Goal: Task Accomplishment & Management: Manage account settings

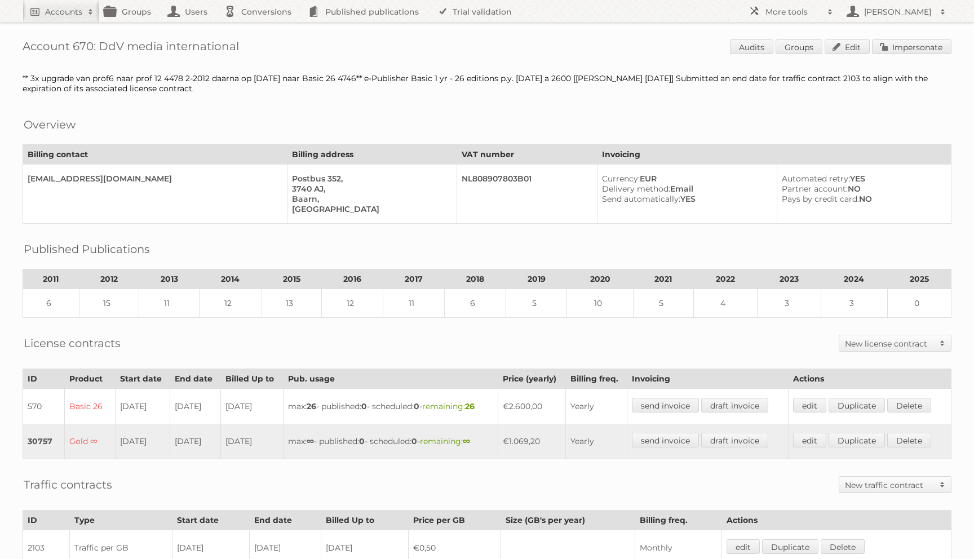
drag, startPoint x: 101, startPoint y: 48, endPoint x: 307, endPoint y: 48, distance: 205.7
click at [307, 48] on h1 "Account 670: DdV media international Audits Groups Edit Impersonate" at bounding box center [487, 47] width 929 height 17
copy h1 "DdV media international"
click at [800, 20] on link "More tools" at bounding box center [791, 11] width 96 height 23
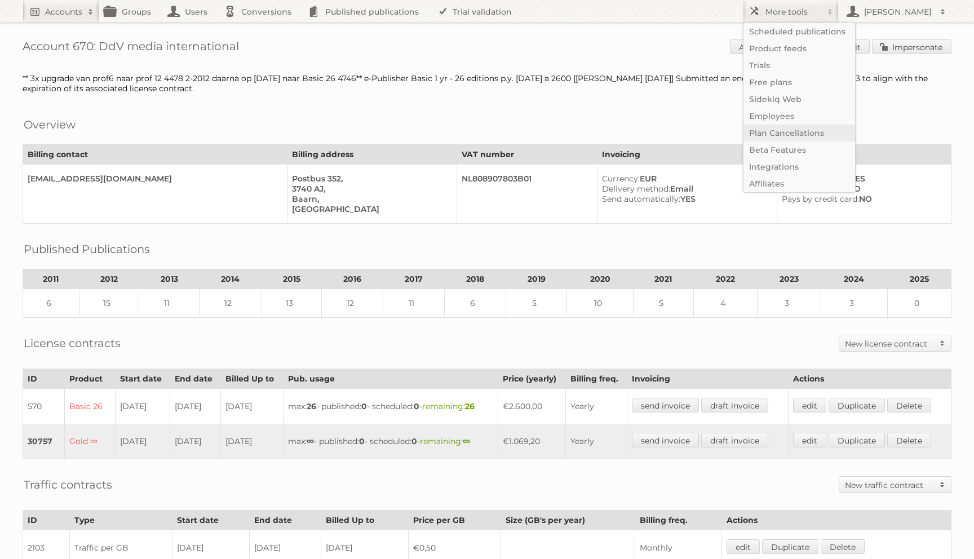
click at [794, 126] on link "Plan Cancellations" at bounding box center [799, 133] width 112 height 17
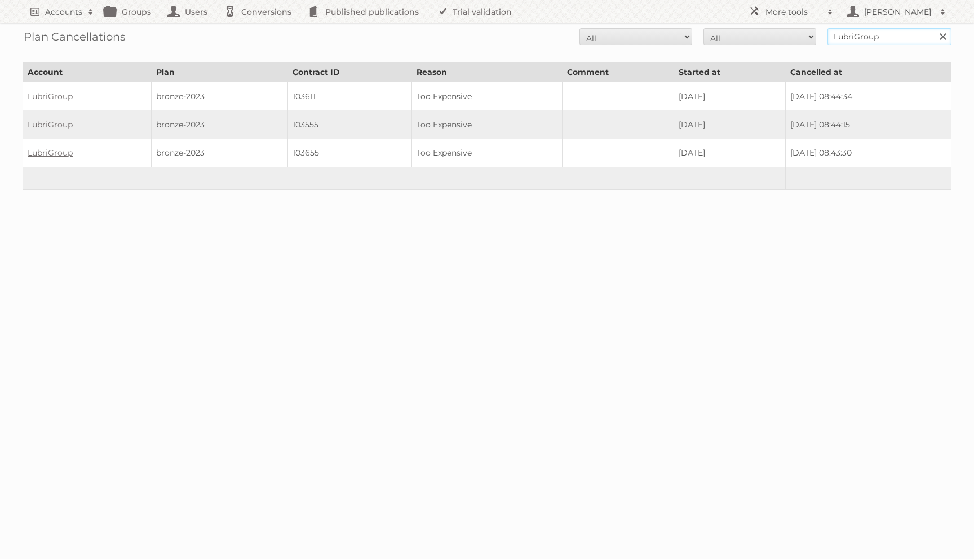
click at [838, 39] on input "LubriGroup" at bounding box center [889, 36] width 124 height 17
paste input "DdV media international"
type input "DdV media international"
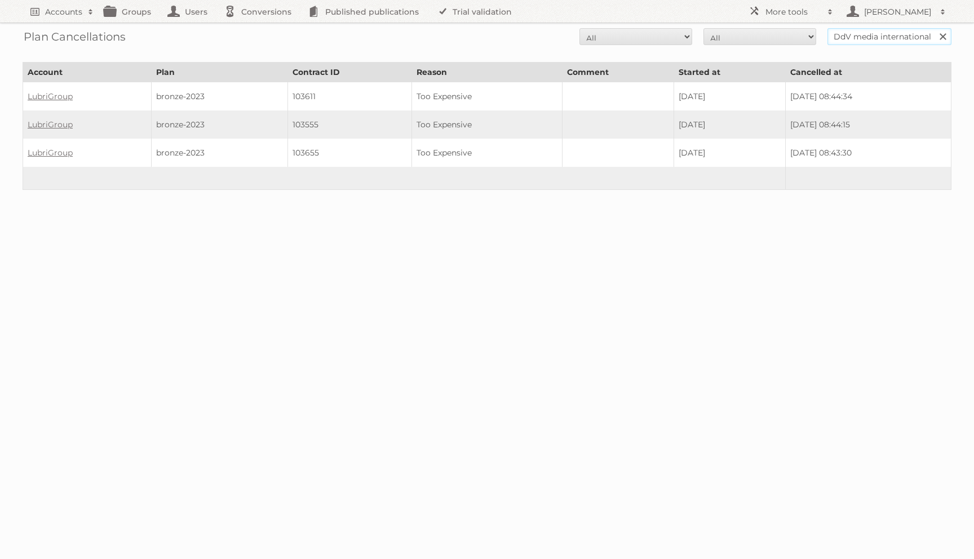
click at [934, 28] on input "Search" at bounding box center [942, 36] width 17 height 17
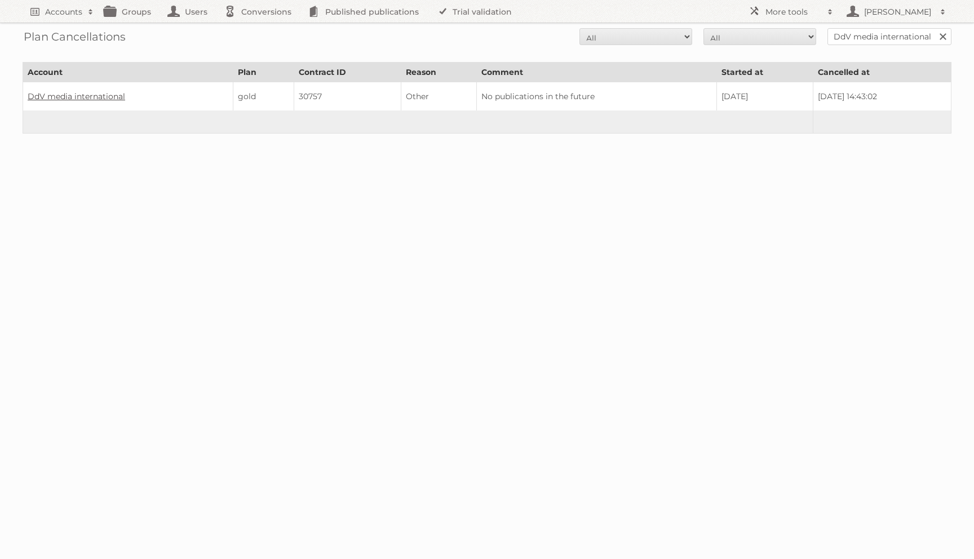
click at [110, 94] on link "DdV media international" at bounding box center [76, 96] width 97 height 10
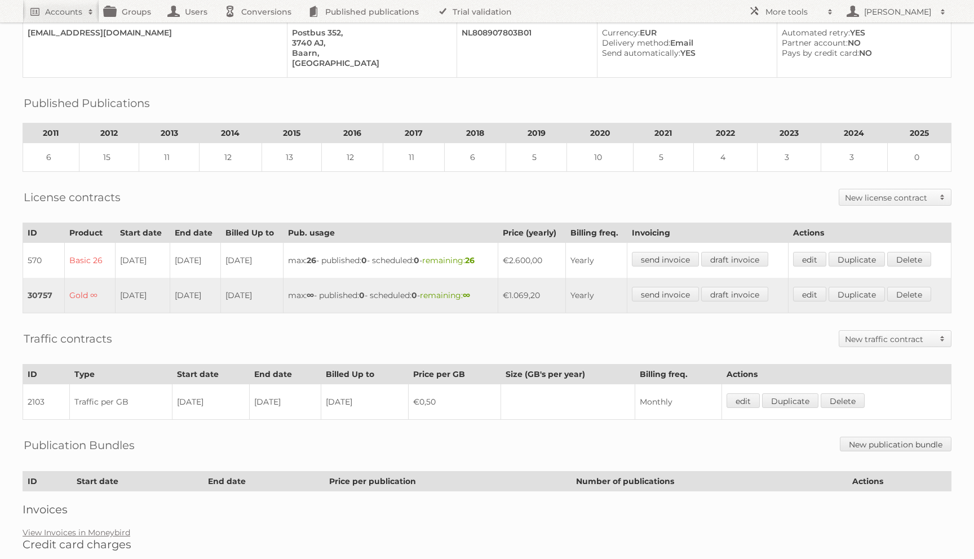
scroll to position [147, 0]
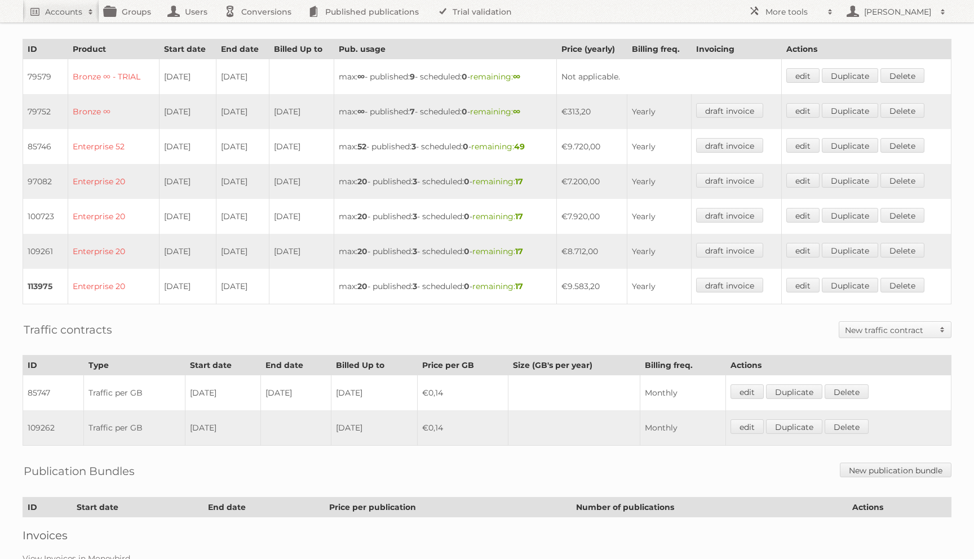
scroll to position [321, 0]
click at [744, 421] on link "edit" at bounding box center [746, 425] width 33 height 15
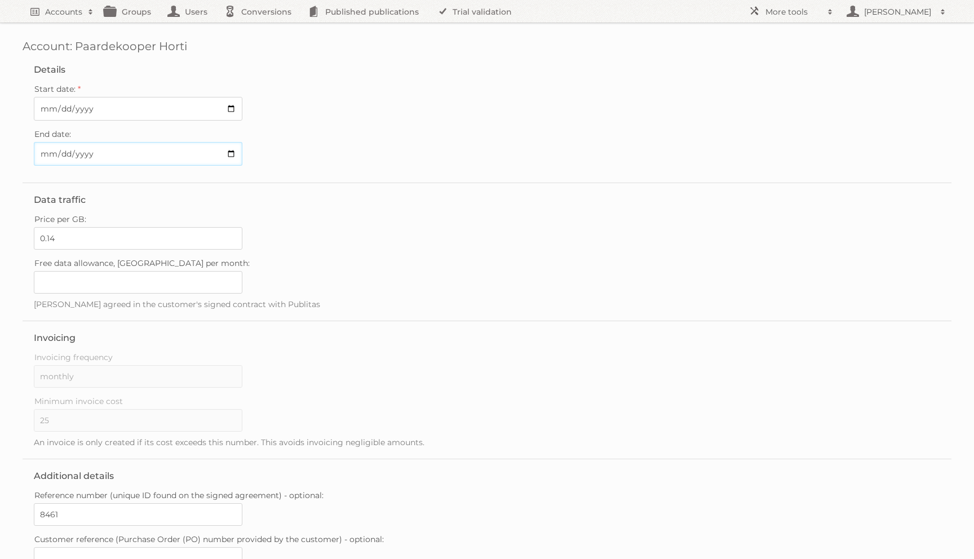
click at [48, 154] on input "End date:" at bounding box center [138, 154] width 208 height 24
type input "[DATE]"
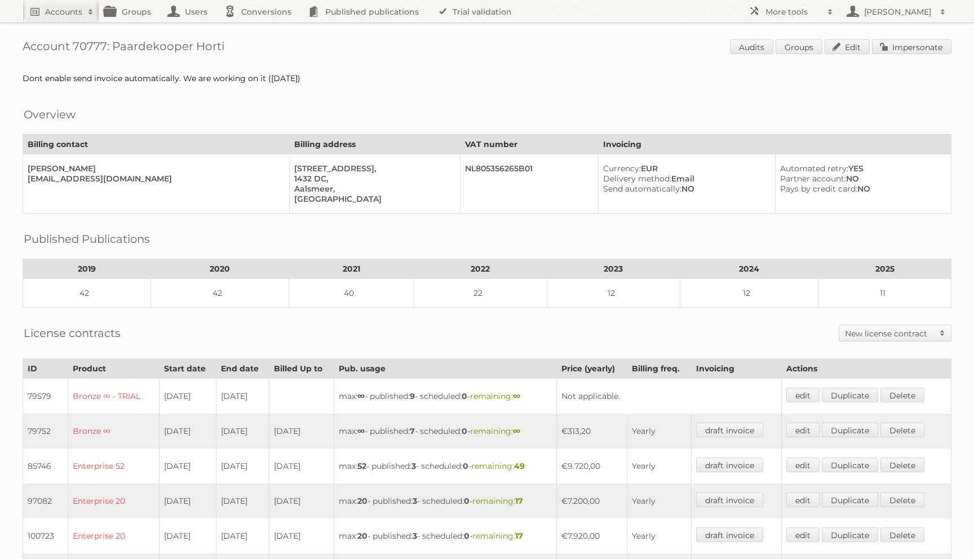
click at [92, 51] on h1 "Account 70777: Paardekooper Horti Audits Groups Edit Impersonate" at bounding box center [487, 47] width 929 height 17
copy h1 "70777"
click at [748, 41] on link "Audits" at bounding box center [751, 46] width 43 height 15
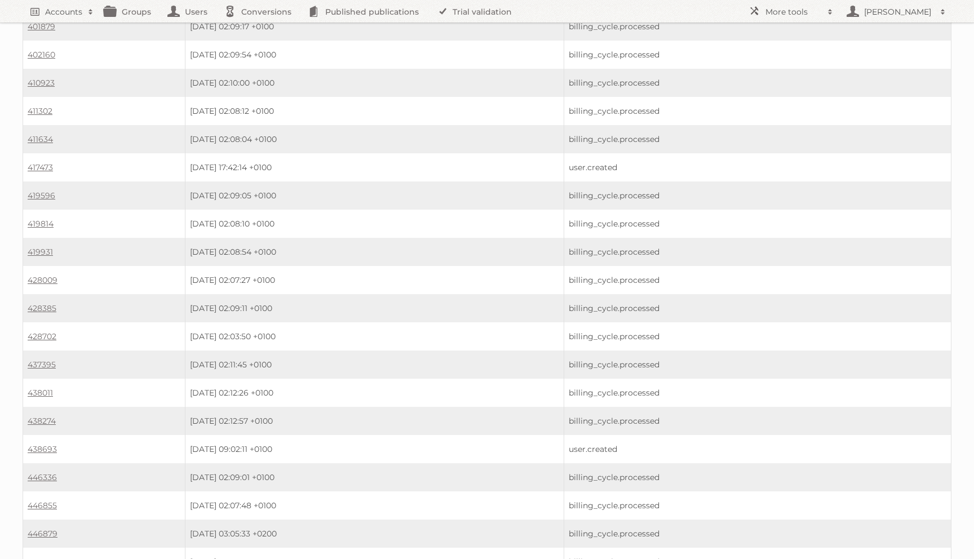
scroll to position [2553, 0]
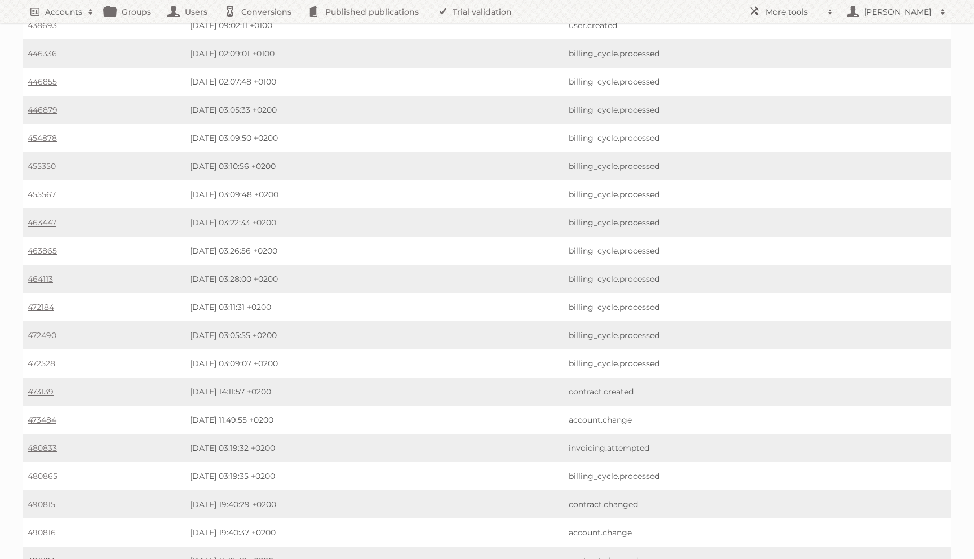
click at [38, 556] on link "491704" at bounding box center [42, 561] width 28 height 10
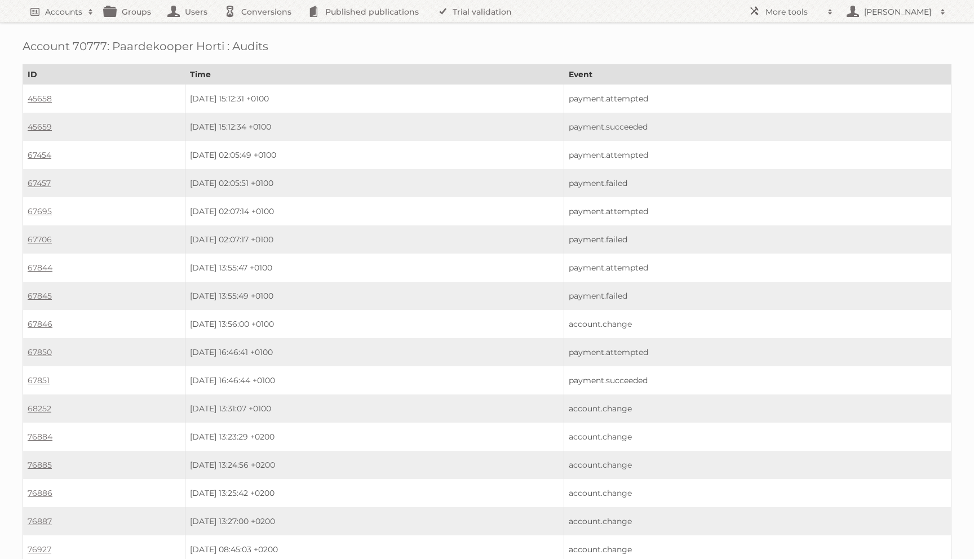
scroll to position [2553, 0]
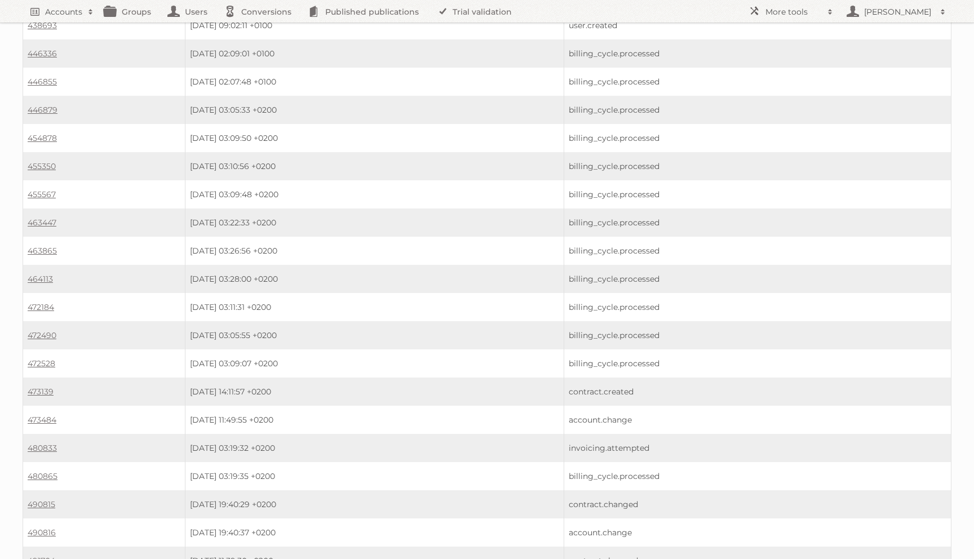
click at [36, 490] on td "490815" at bounding box center [104, 504] width 162 height 28
click at [36, 499] on link "490815" at bounding box center [42, 504] width 28 height 10
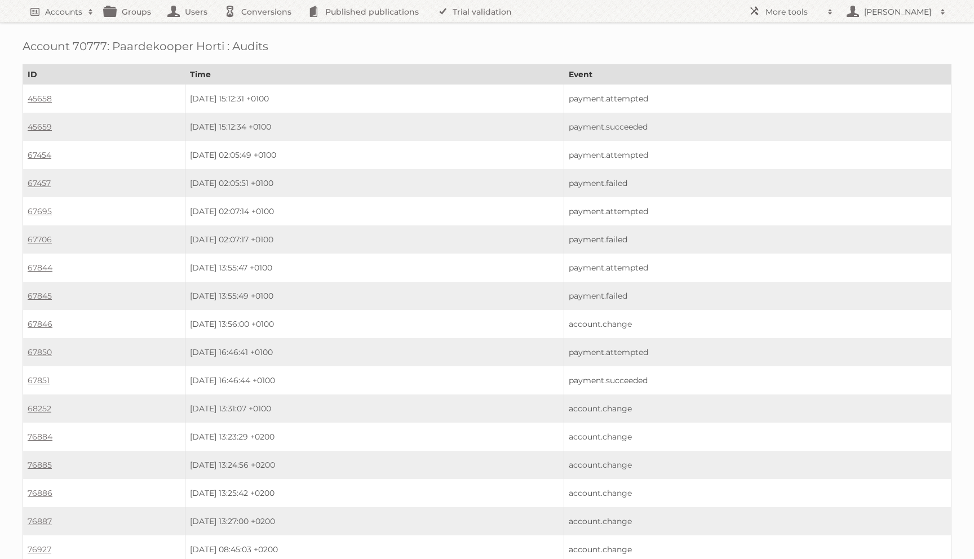
scroll to position [2553, 0]
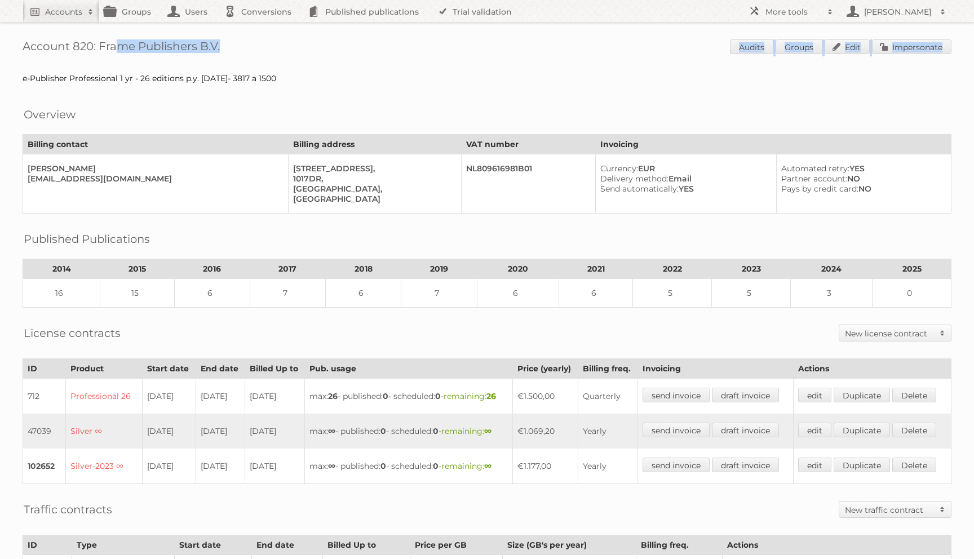
drag, startPoint x: 101, startPoint y: 46, endPoint x: 431, endPoint y: 76, distance: 330.4
click at [424, 73] on div "Account 820: Frame Publishers B.V. Audits Groups Edit Impersonate e-Publisher P…" at bounding box center [487, 377] width 974 height 755
copy div "Frame Publishers B.V. Audits Groups Edit Impersonate"
click at [96, 47] on h1 "Account 820: Frame Publishers B.V. Audits Groups Edit Impersonate" at bounding box center [487, 47] width 929 height 17
drag, startPoint x: 101, startPoint y: 48, endPoint x: 226, endPoint y: 47, distance: 125.1
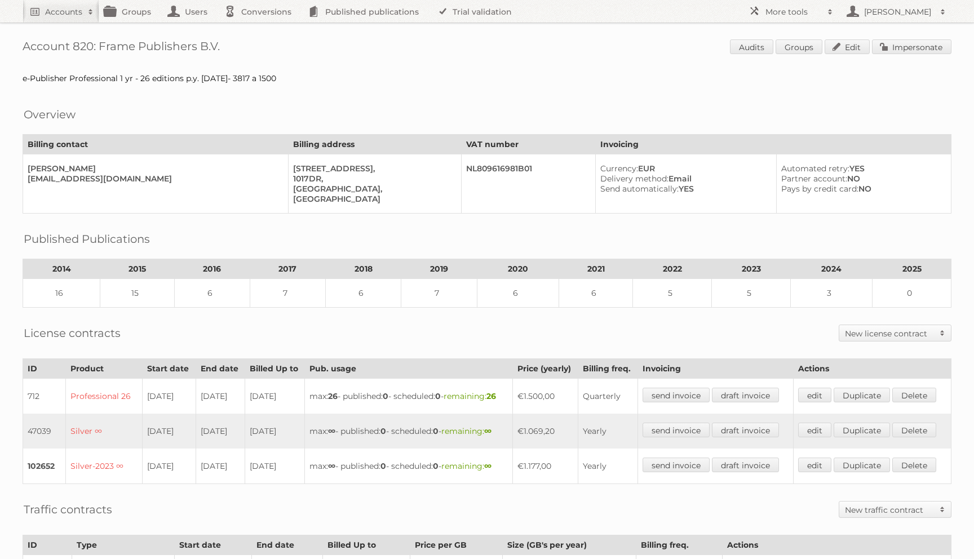
click at [226, 48] on h1 "Account 820: Frame Publishers B.V. Audits Groups Edit Impersonate" at bounding box center [487, 47] width 929 height 17
copy h1 "Frame Publishers B.V."
click at [820, 15] on h2 "More tools" at bounding box center [793, 11] width 56 height 11
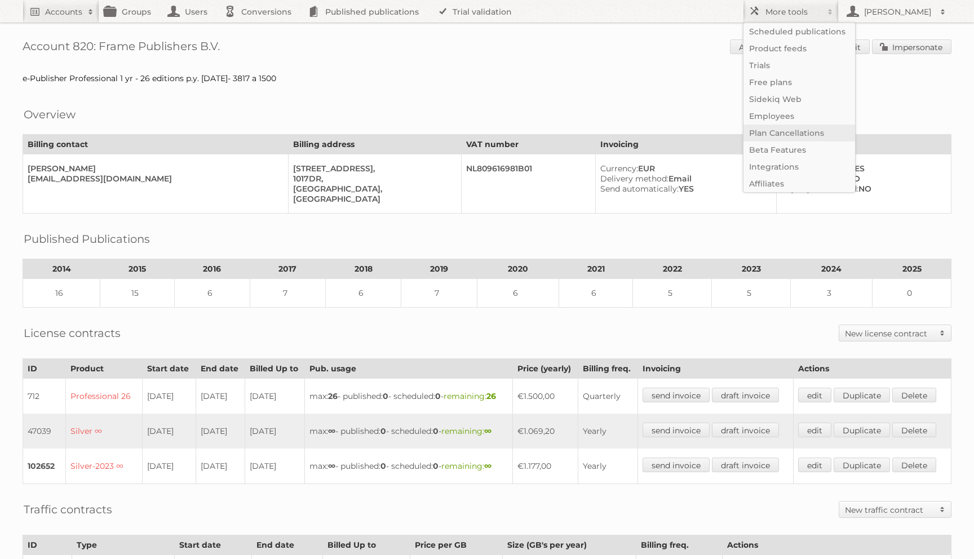
click at [813, 134] on link "Plan Cancellations" at bounding box center [799, 133] width 112 height 17
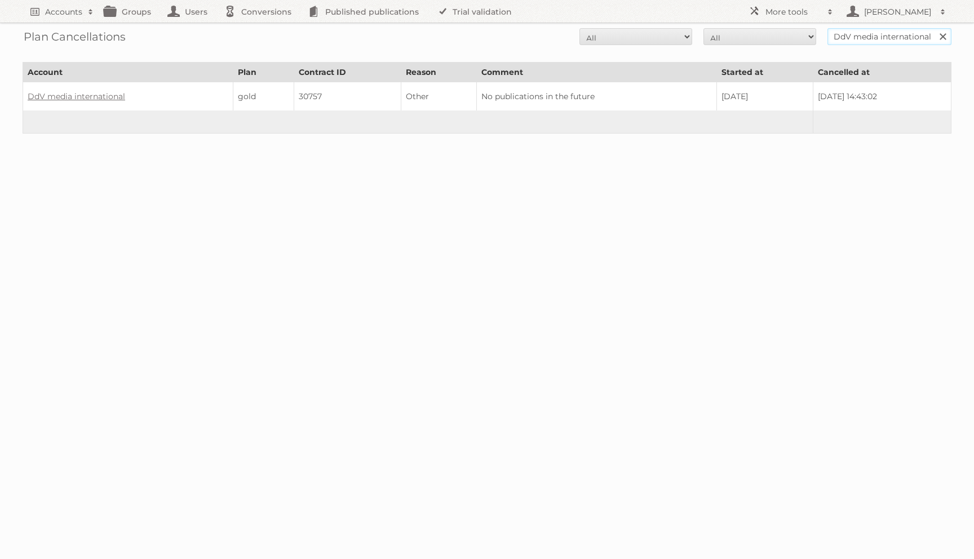
click at [838, 41] on input "DdV media international" at bounding box center [889, 36] width 124 height 17
paste input "Frame Publishers B.V."
type input "Frame Publishers B.V."
click at [934, 28] on input "Search" at bounding box center [942, 36] width 17 height 17
click at [94, 91] on link "Frame Publishers B.V." at bounding box center [70, 96] width 85 height 10
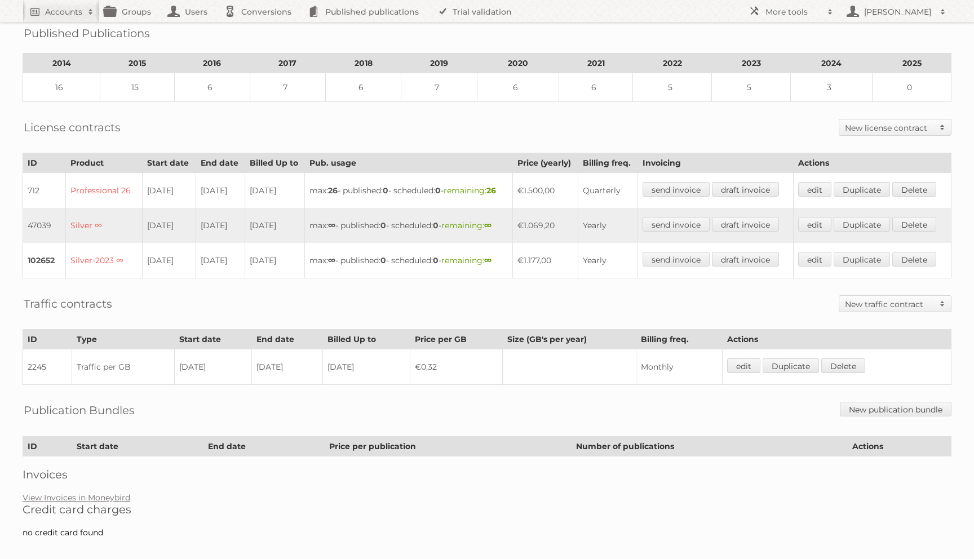
scroll to position [208, 0]
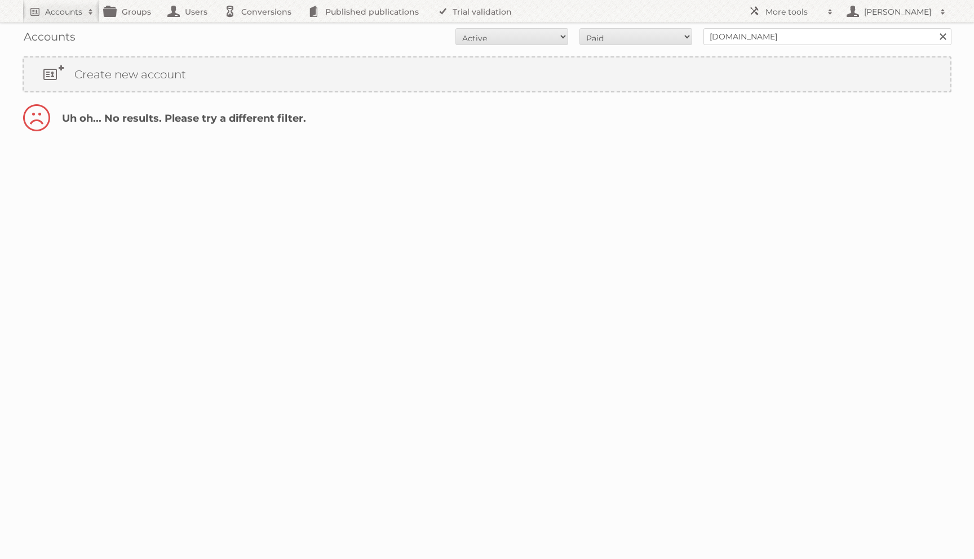
click at [547, 26] on div "Accounts All Active Expired Pending All Paid Trials Self service [DOMAIN_NAME] …" at bounding box center [487, 37] width 929 height 28
click at [533, 39] on select "All Active Expired Pending" at bounding box center [511, 36] width 113 height 17
select select "all"
click at [455, 28] on select "All Active Expired Pending" at bounding box center [511, 36] width 113 height 17
click at [617, 38] on select "All Paid Trials Self service" at bounding box center [635, 36] width 113 height 17
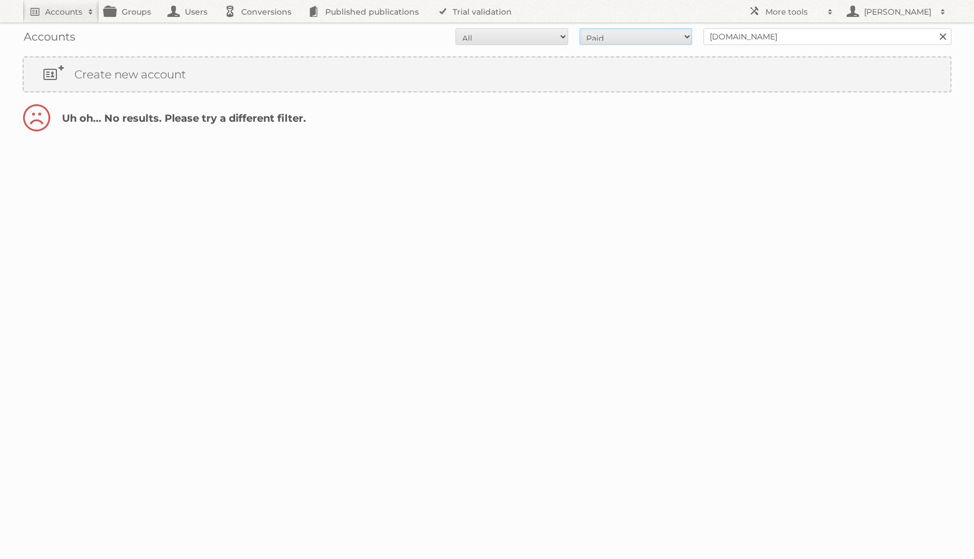
select select "all"
click at [579, 28] on select "All Paid Trials Self service" at bounding box center [635, 36] width 113 height 17
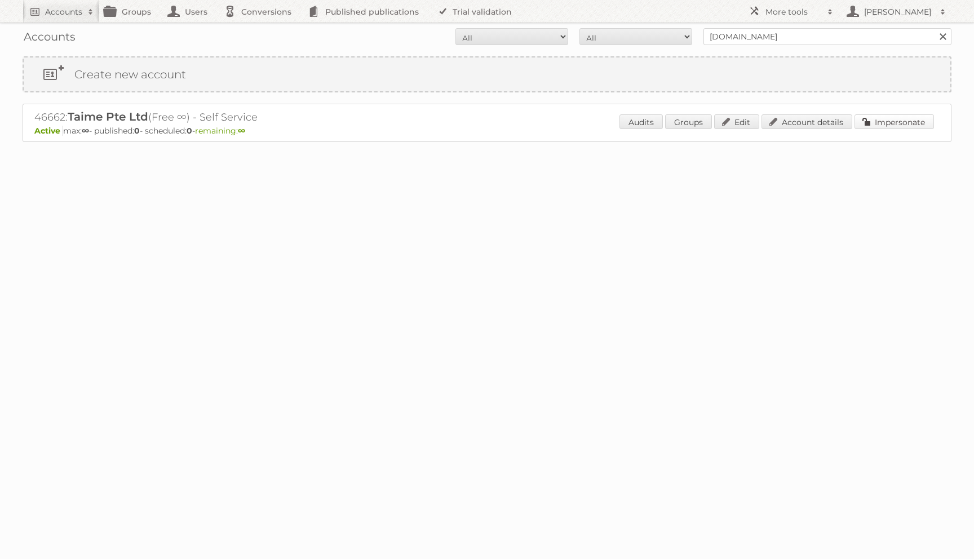
click at [864, 126] on link "Impersonate" at bounding box center [893, 121] width 79 height 15
click at [806, 117] on link "Account details" at bounding box center [806, 121] width 91 height 15
click at [811, 124] on link "Account details" at bounding box center [806, 121] width 91 height 15
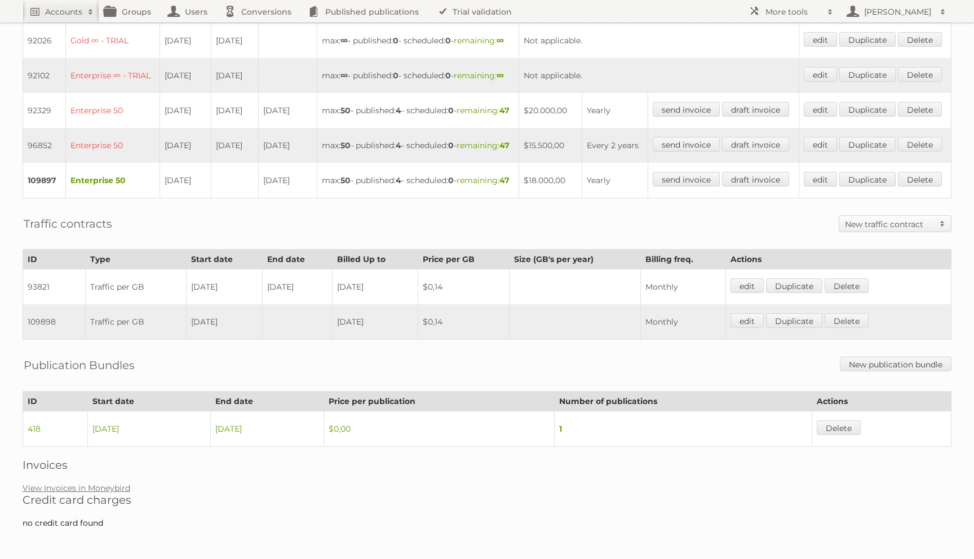
scroll to position [376, 0]
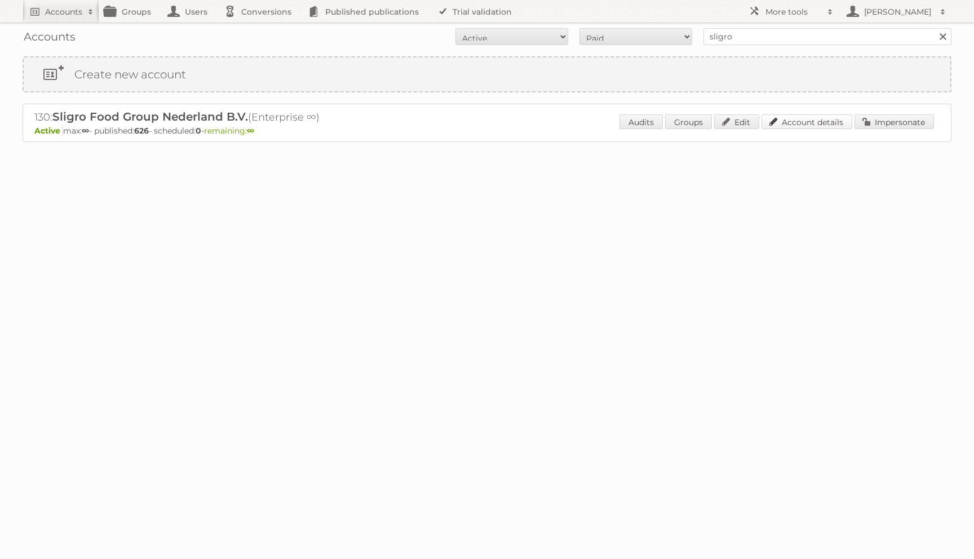
click at [769, 128] on link "Account details" at bounding box center [806, 121] width 91 height 15
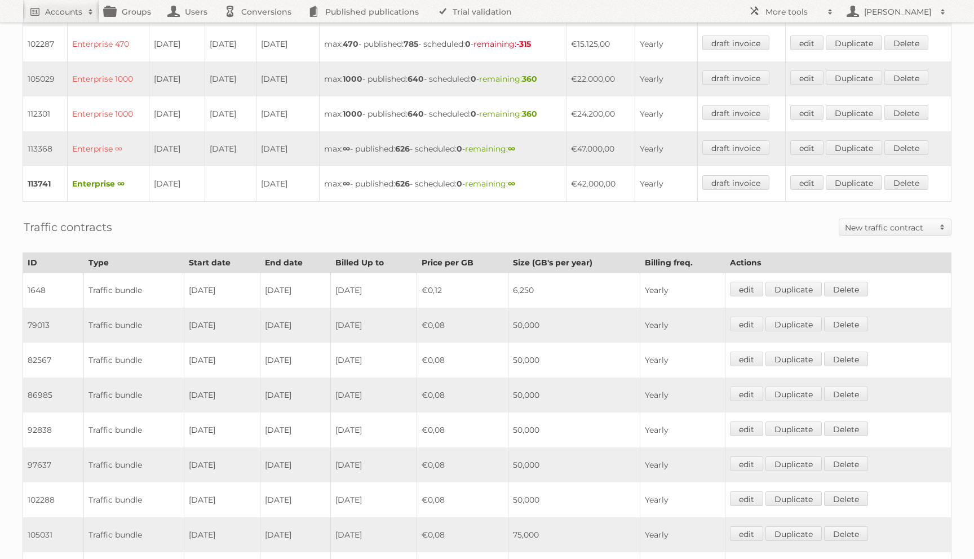
scroll to position [900, 0]
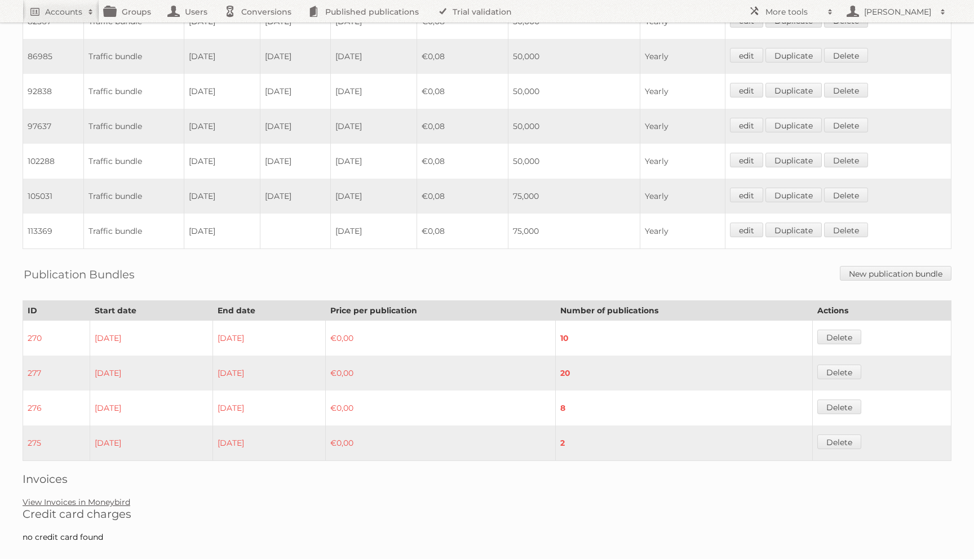
click at [81, 497] on link "View Invoices in Moneybird" at bounding box center [77, 502] width 108 height 10
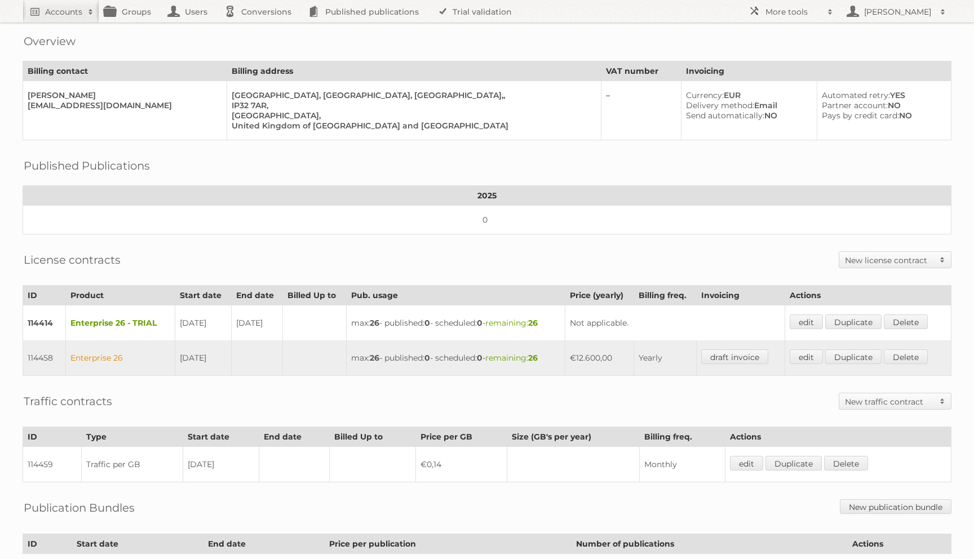
scroll to position [57, 0]
